Goal: Information Seeking & Learning: Learn about a topic

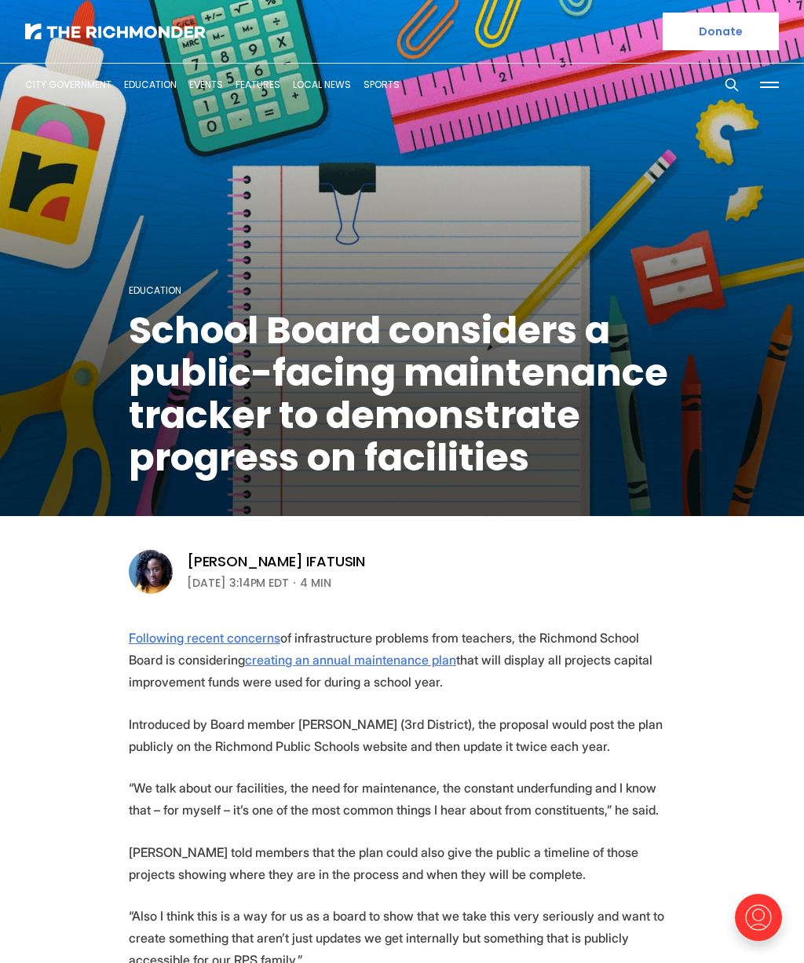
click at [91, 27] on img at bounding box center [115, 32] width 181 height 16
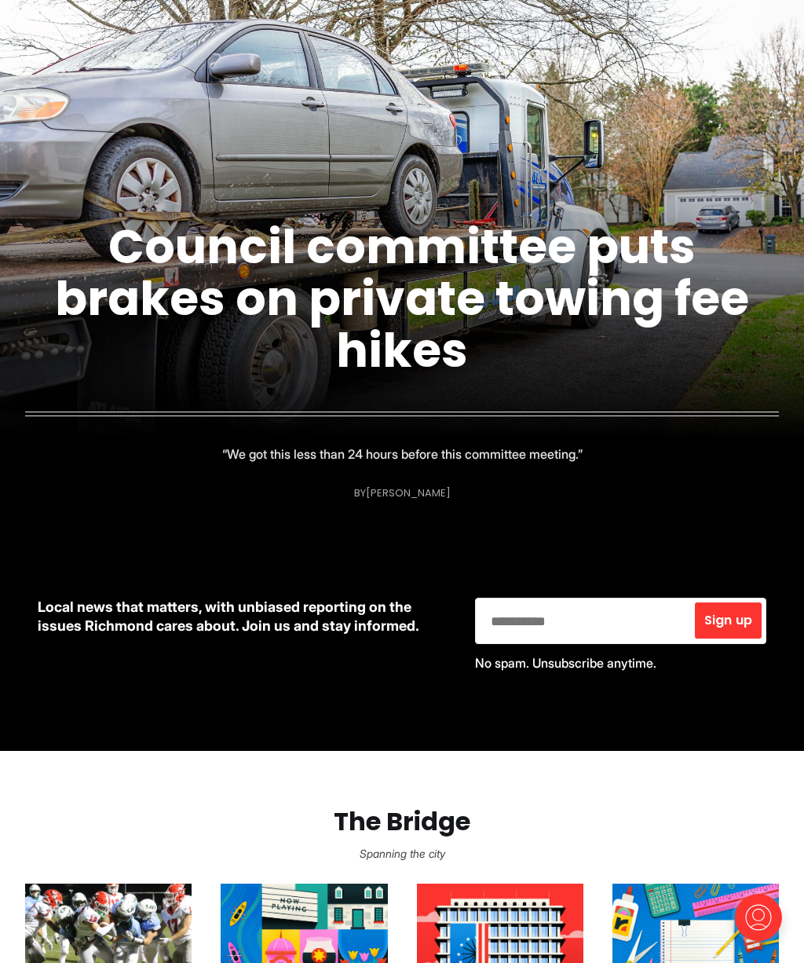
scroll to position [216, 0]
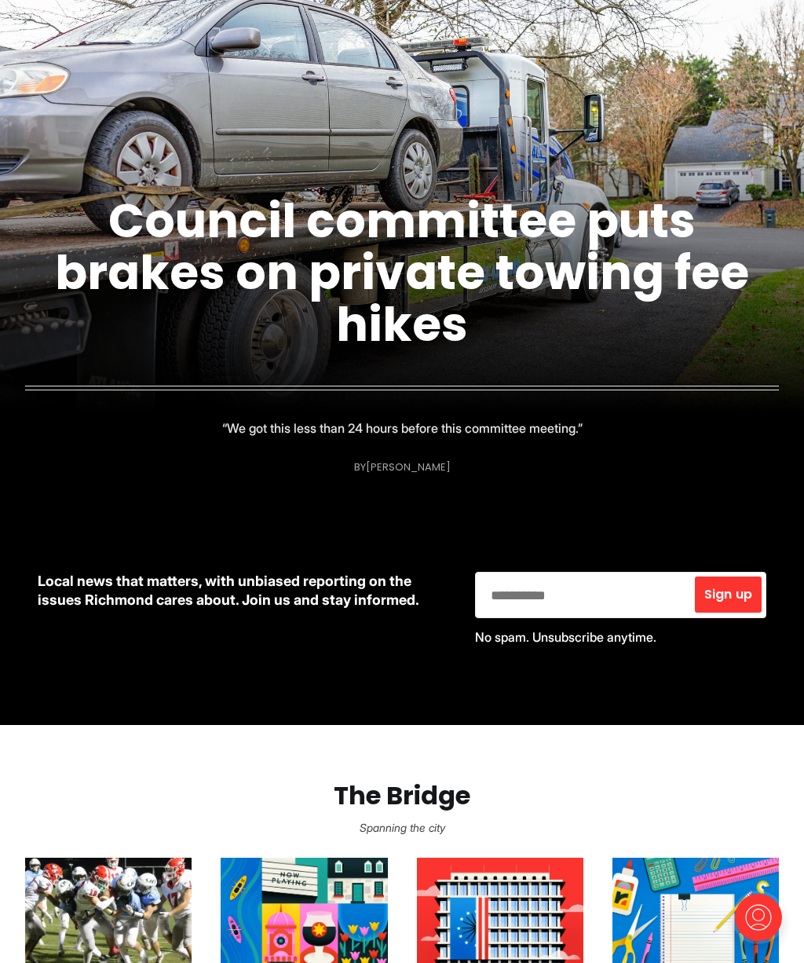
click at [576, 242] on link "Council committee puts brakes on private towing fee hikes" at bounding box center [402, 273] width 694 height 170
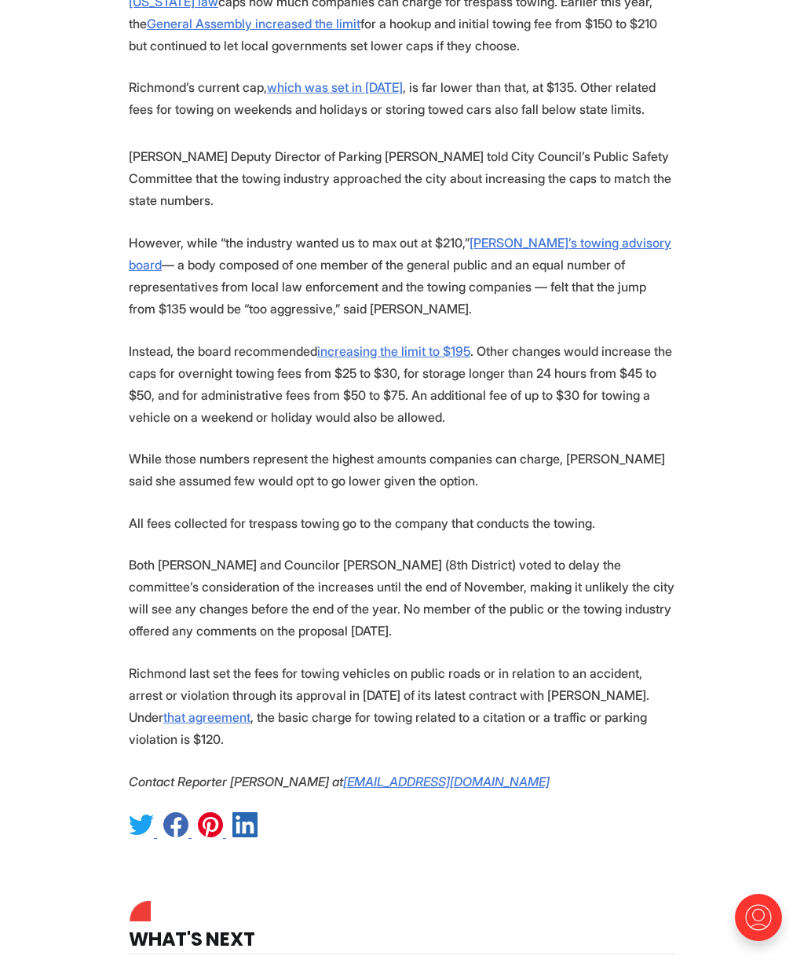
scroll to position [918, 0]
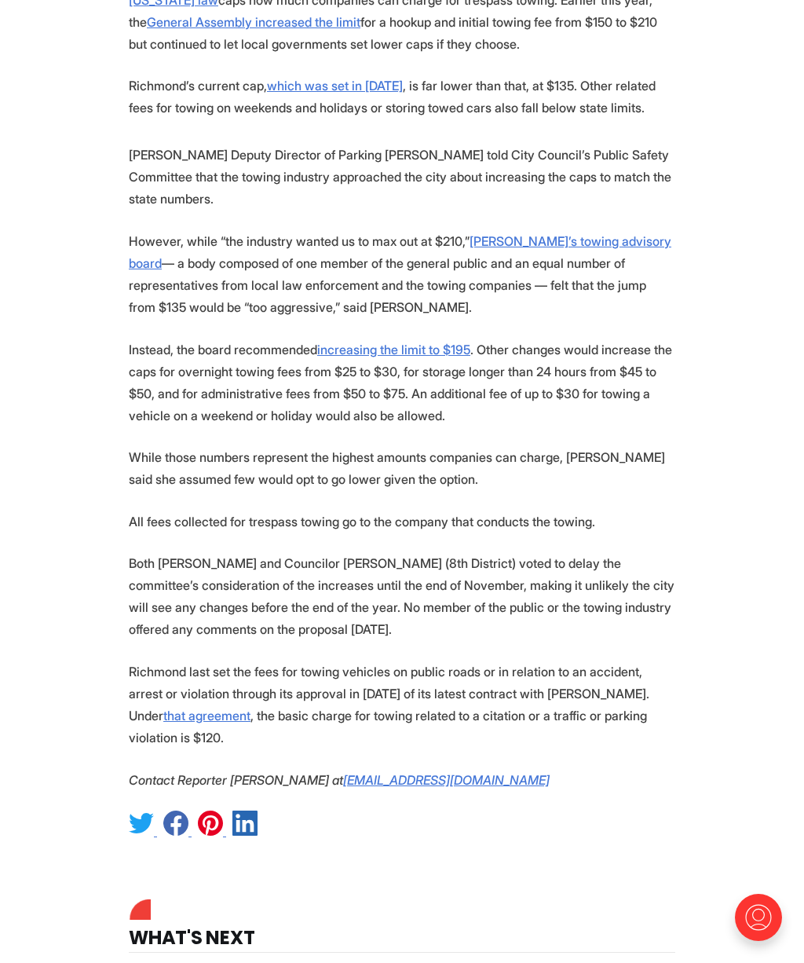
click at [653, 192] on p "[PERSON_NAME] Deputy Director of Parking [PERSON_NAME] told City Council’s Publ…" at bounding box center [402, 177] width 547 height 66
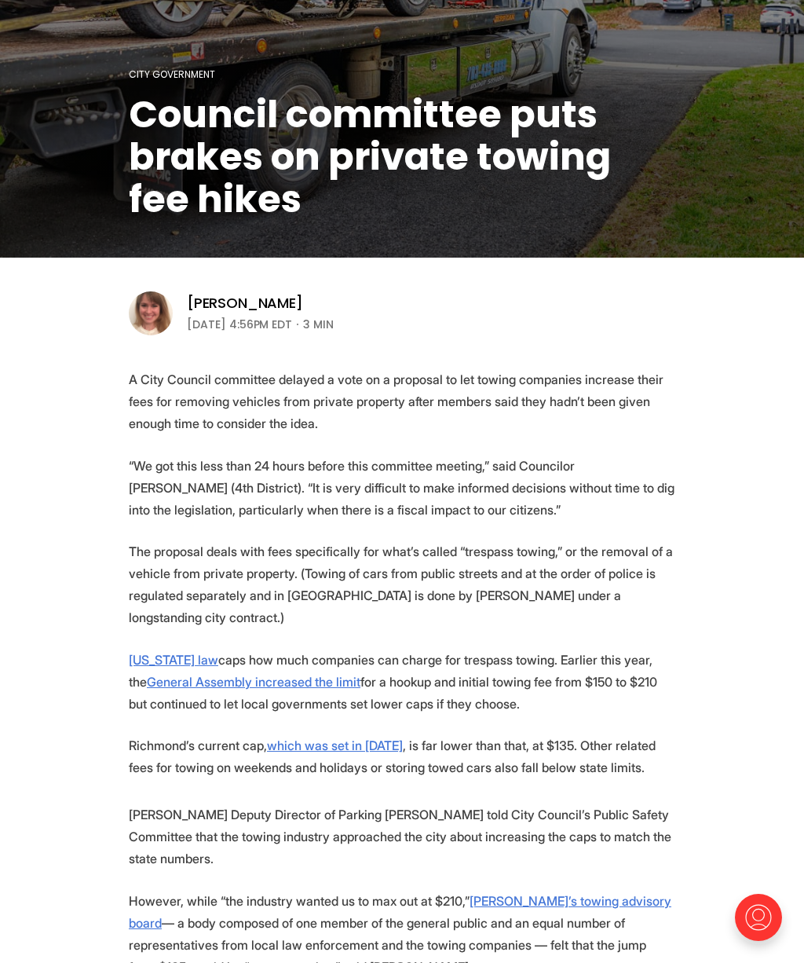
scroll to position [0, 0]
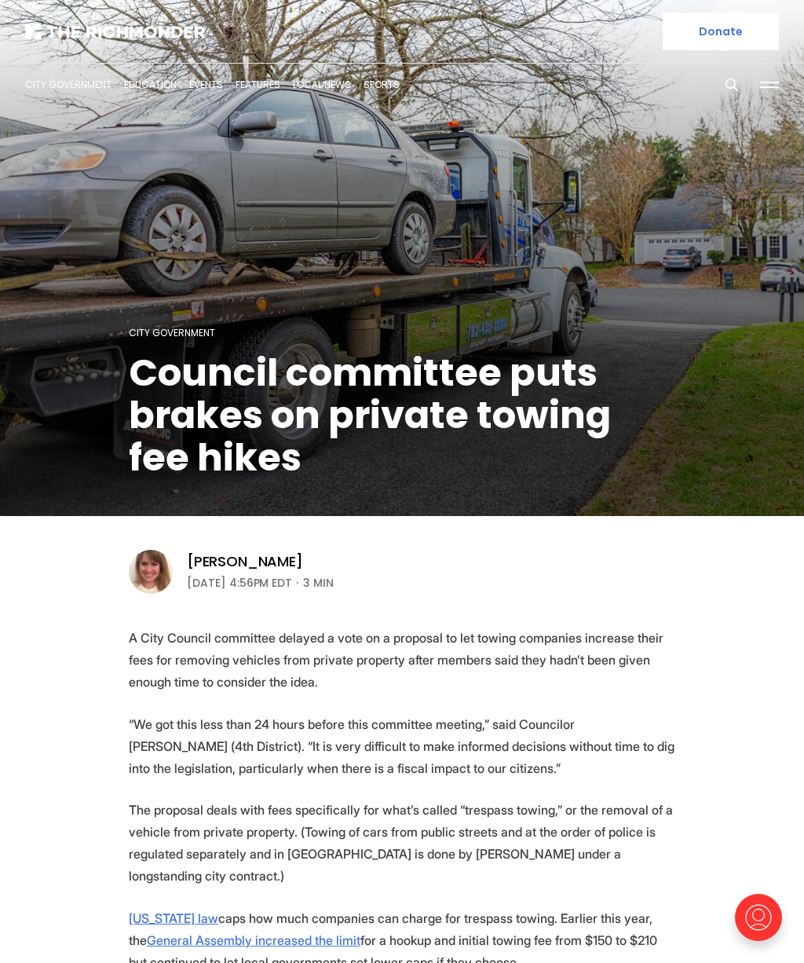
click at [108, 29] on img at bounding box center [115, 32] width 181 height 16
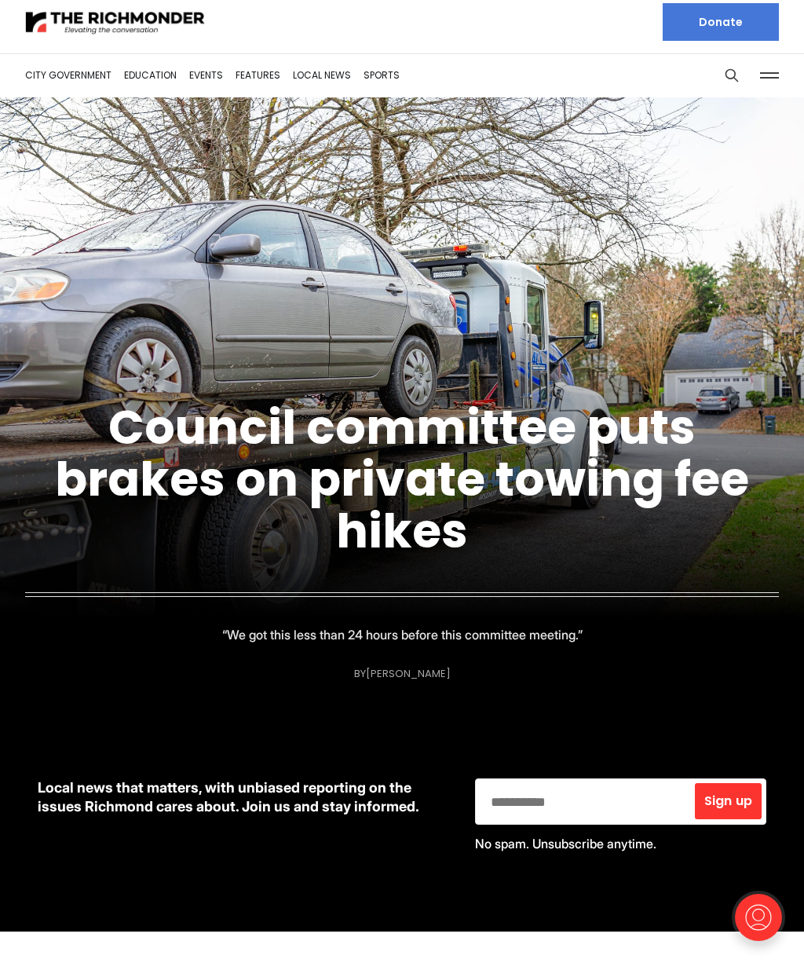
scroll to position [10, 0]
